Goal: Task Accomplishment & Management: Manage account settings

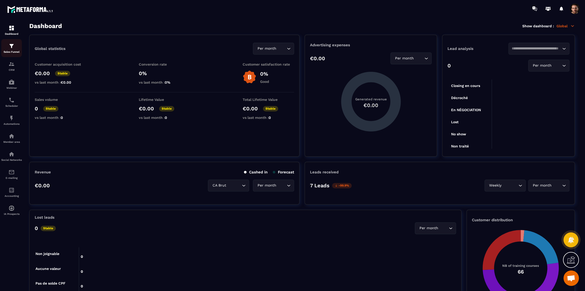
click at [14, 48] on img at bounding box center [11, 46] width 6 height 6
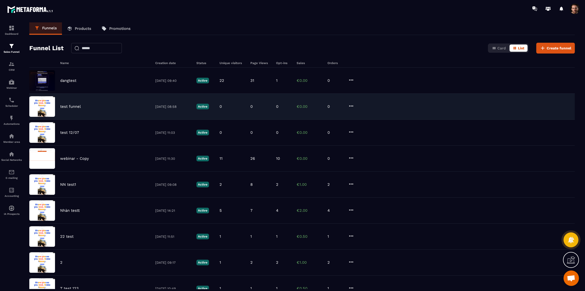
click at [84, 105] on div "test funnel" at bounding box center [105, 106] width 90 height 5
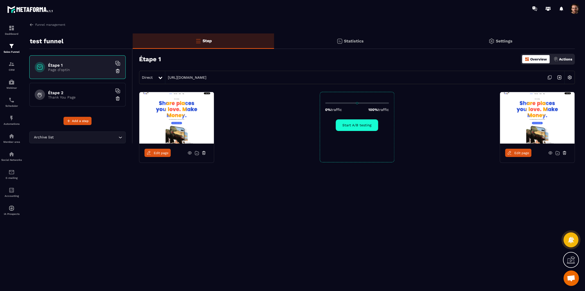
click at [495, 43] on div "Settings" at bounding box center [500, 40] width 149 height 15
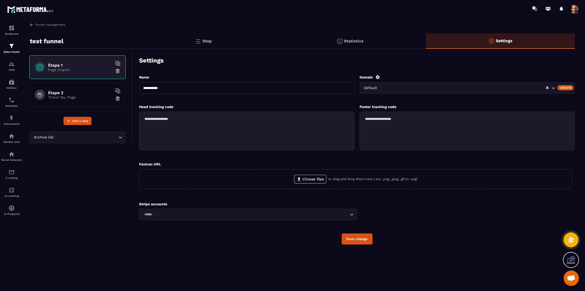
click at [375, 88] on div "Default" at bounding box center [455, 88] width 184 height 6
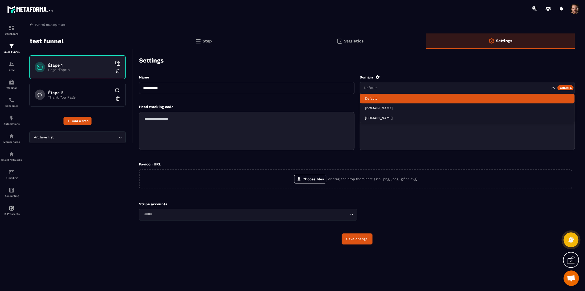
click at [436, 76] on div "Domain" at bounding box center [468, 77] width 216 height 5
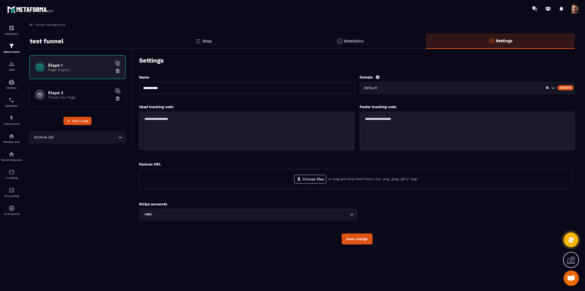
click at [570, 87] on div "Create" at bounding box center [566, 87] width 16 height 5
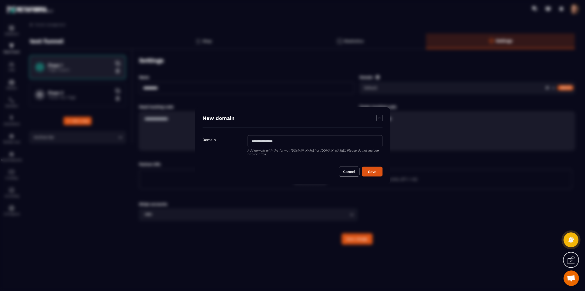
click at [288, 142] on input "Modal window" at bounding box center [315, 141] width 135 height 12
type input "**********"
click at [362, 166] on button "Save" at bounding box center [372, 171] width 21 height 10
click at [379, 115] on icon "Modal window" at bounding box center [380, 118] width 6 height 6
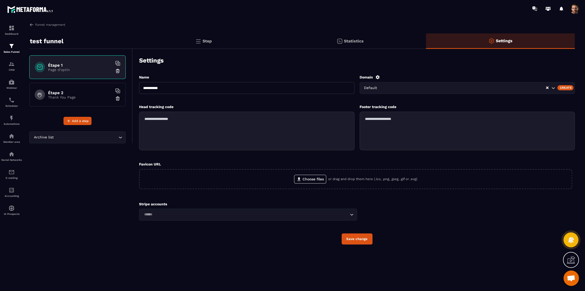
click at [576, 7] on span at bounding box center [575, 9] width 10 height 10
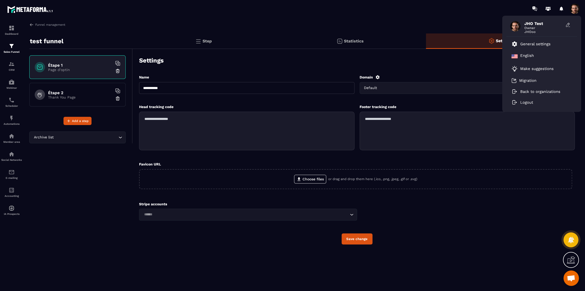
click at [378, 76] on icon at bounding box center [378, 77] width 4 height 4
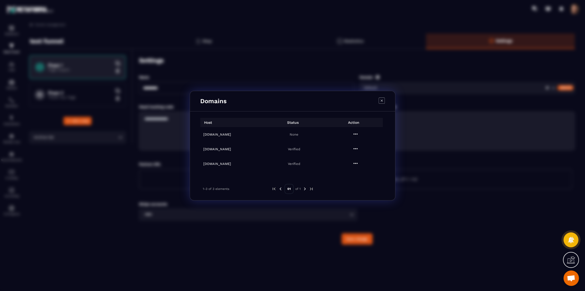
click at [381, 99] on icon "Modal window" at bounding box center [382, 100] width 2 height 2
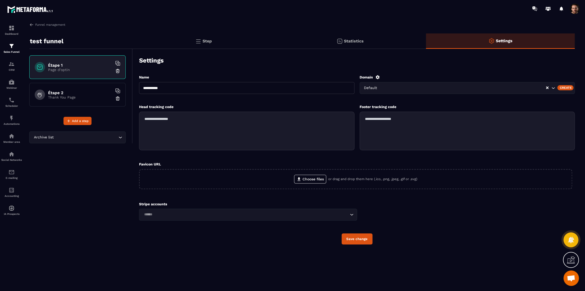
click at [405, 89] on input "Search for option" at bounding box center [463, 88] width 165 height 6
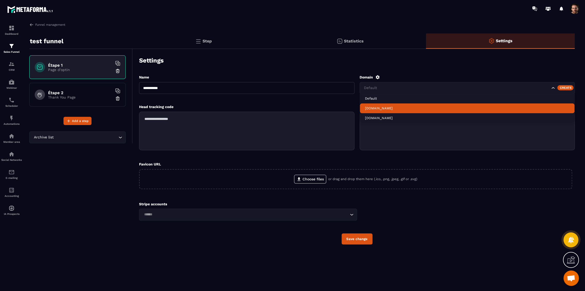
click at [376, 109] on p "[DOMAIN_NAME]" at bounding box center [467, 108] width 205 height 5
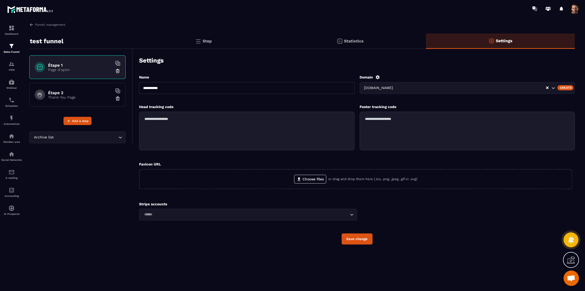
click at [368, 242] on button "Save change" at bounding box center [357, 238] width 31 height 11
click at [200, 41] on img at bounding box center [198, 41] width 6 height 6
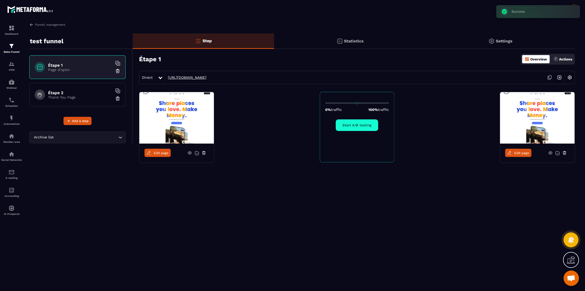
click at [203, 78] on link "[URL][DOMAIN_NAME]" at bounding box center [185, 77] width 41 height 4
click at [497, 38] on div "Settings" at bounding box center [500, 40] width 149 height 15
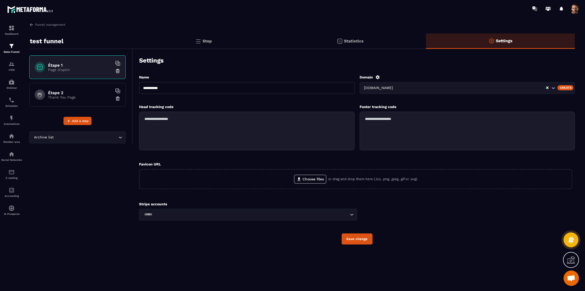
click at [419, 87] on input "Search for option" at bounding box center [470, 88] width 151 height 6
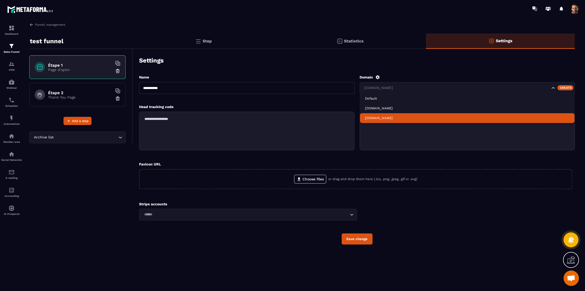
click at [376, 115] on li "[DOMAIN_NAME]" at bounding box center [467, 118] width 215 height 10
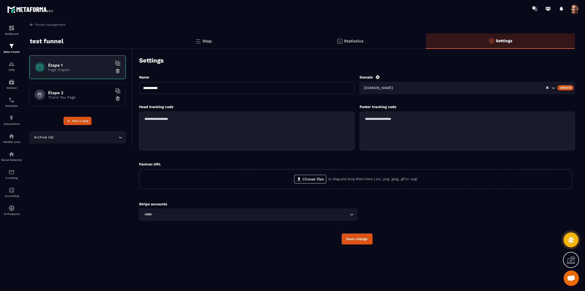
click at [366, 240] on button "Save change" at bounding box center [357, 238] width 31 height 11
click at [274, 40] on div "Step" at bounding box center [350, 40] width 152 height 15
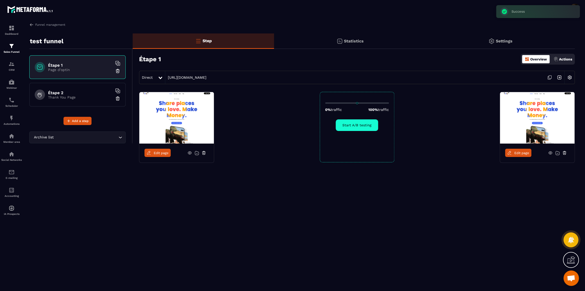
click at [167, 152] on span "Edit page" at bounding box center [161, 153] width 15 height 4
